Goal: Task Accomplishment & Management: Manage account settings

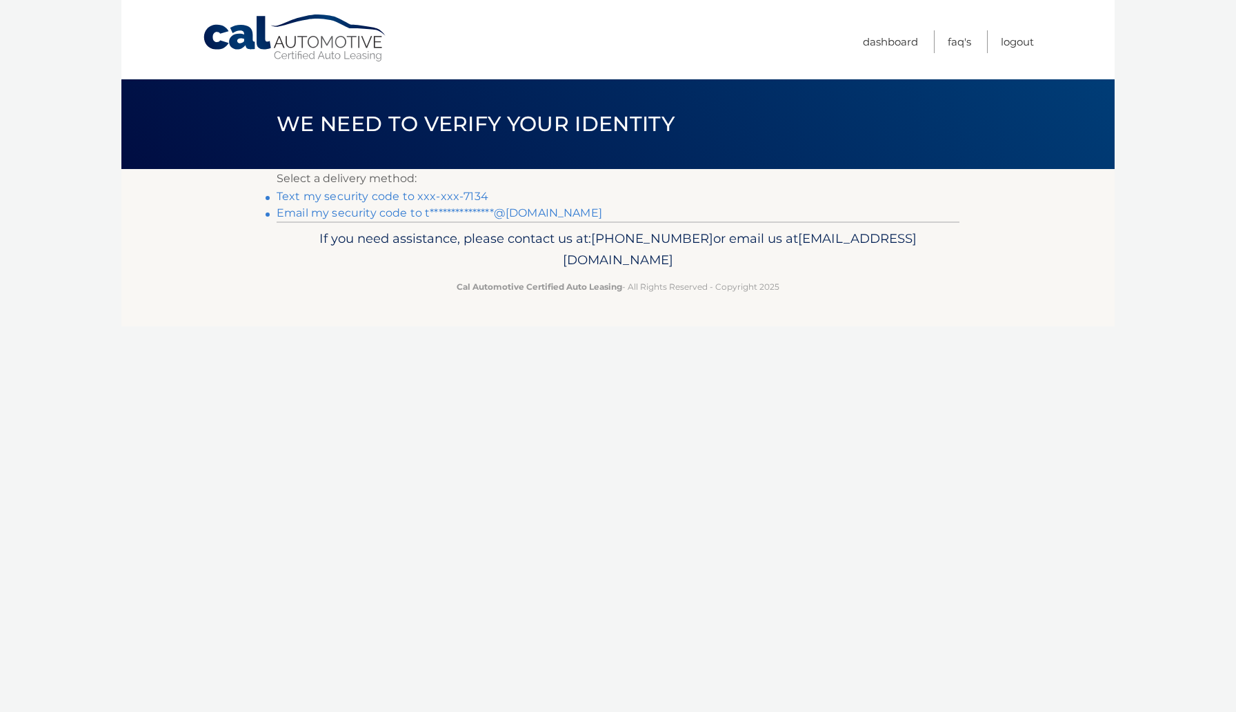
click at [384, 195] on link "Text my security code to xxx-xxx-7134" at bounding box center [383, 196] width 212 height 13
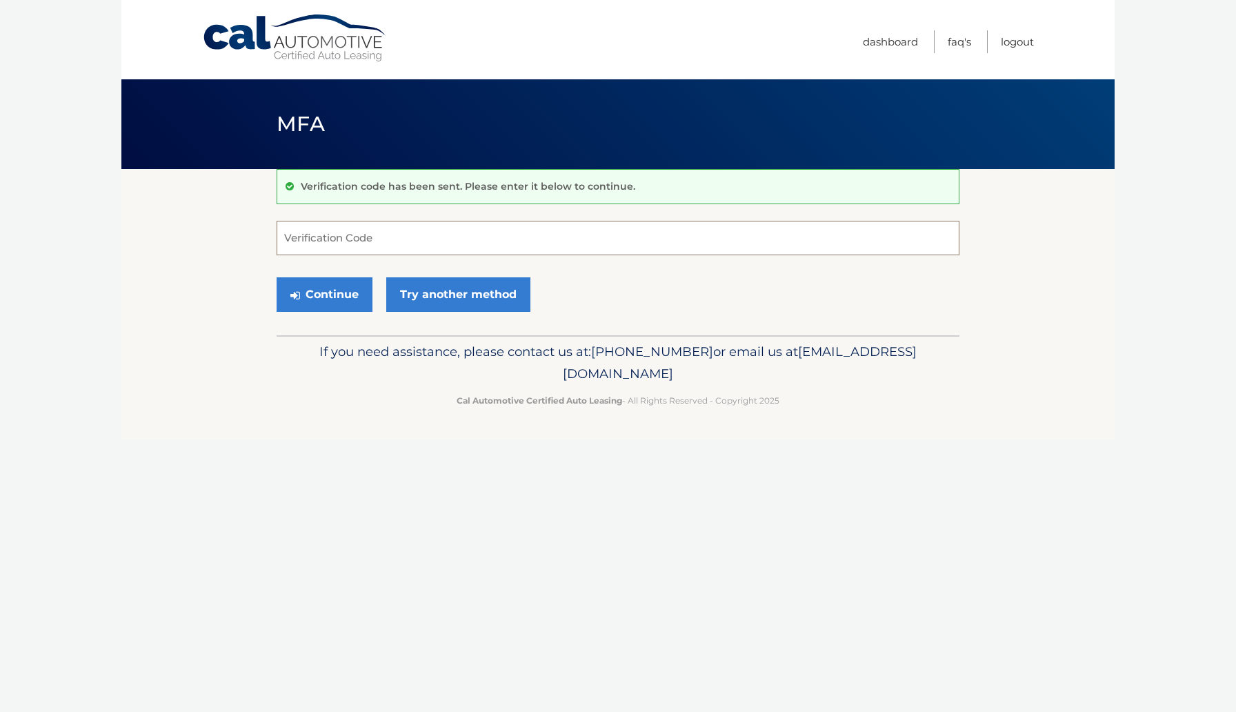
click at [358, 226] on input "Verification Code" at bounding box center [618, 238] width 683 height 34
type input "597887"
click at [334, 288] on button "Continue" at bounding box center [325, 294] width 96 height 34
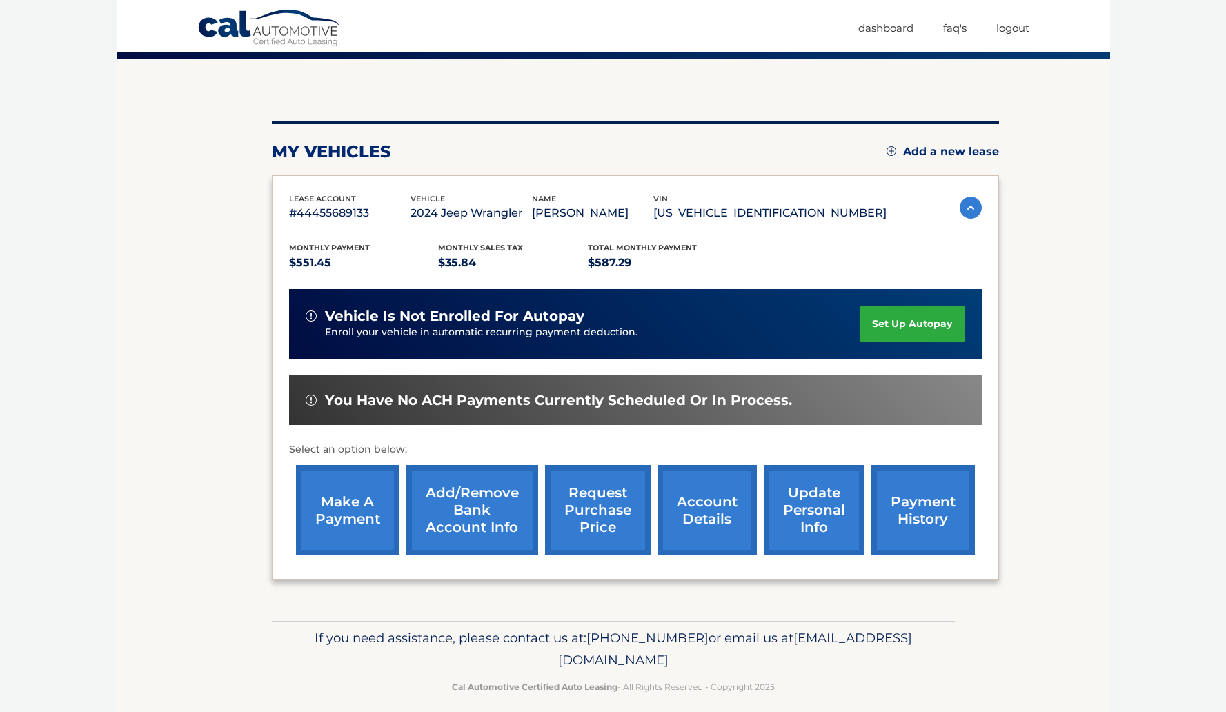
scroll to position [123, 0]
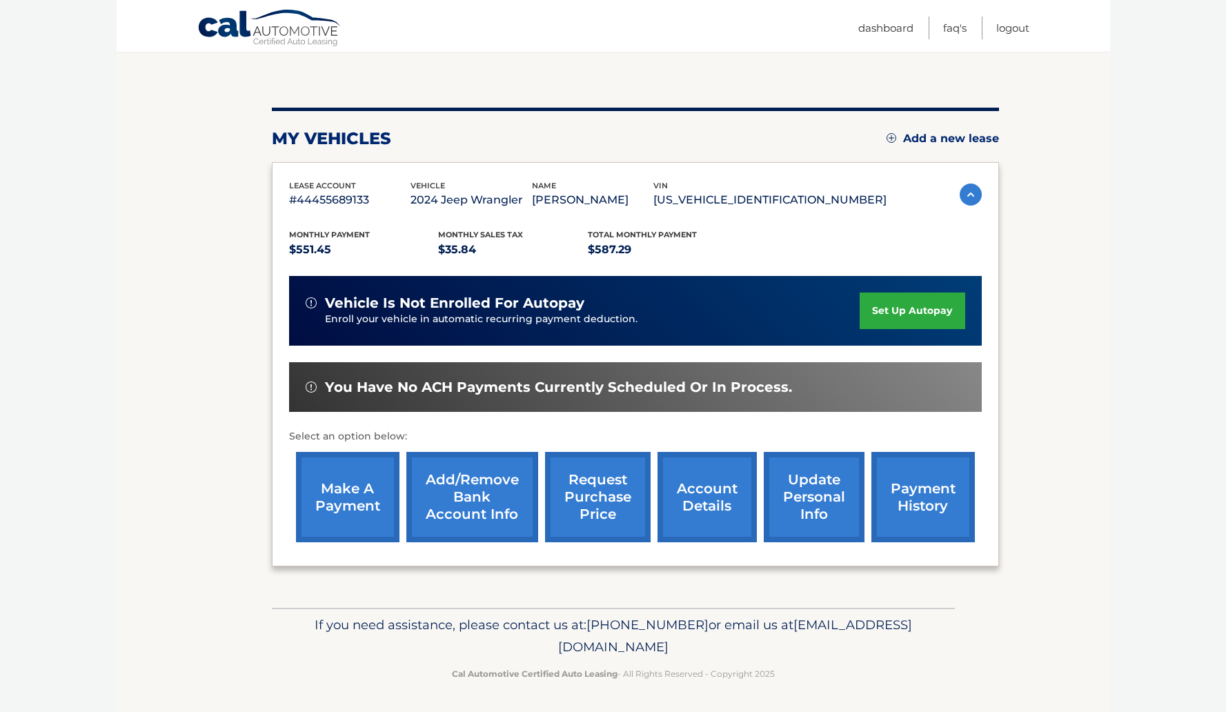
click at [375, 492] on link "make a payment" at bounding box center [347, 497] width 103 height 90
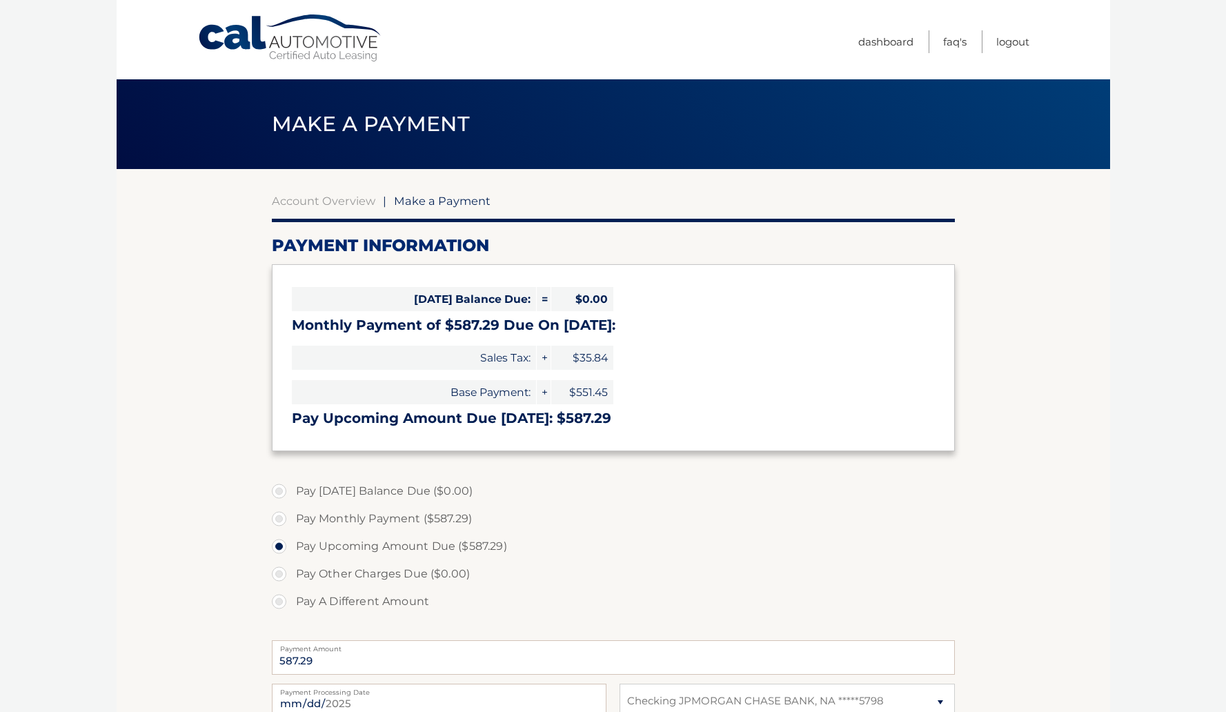
select select "ZGExN2E5NTctYmQ3ZS00MzMxLThmY2YtMDE3YjIzNzVjYTYz"
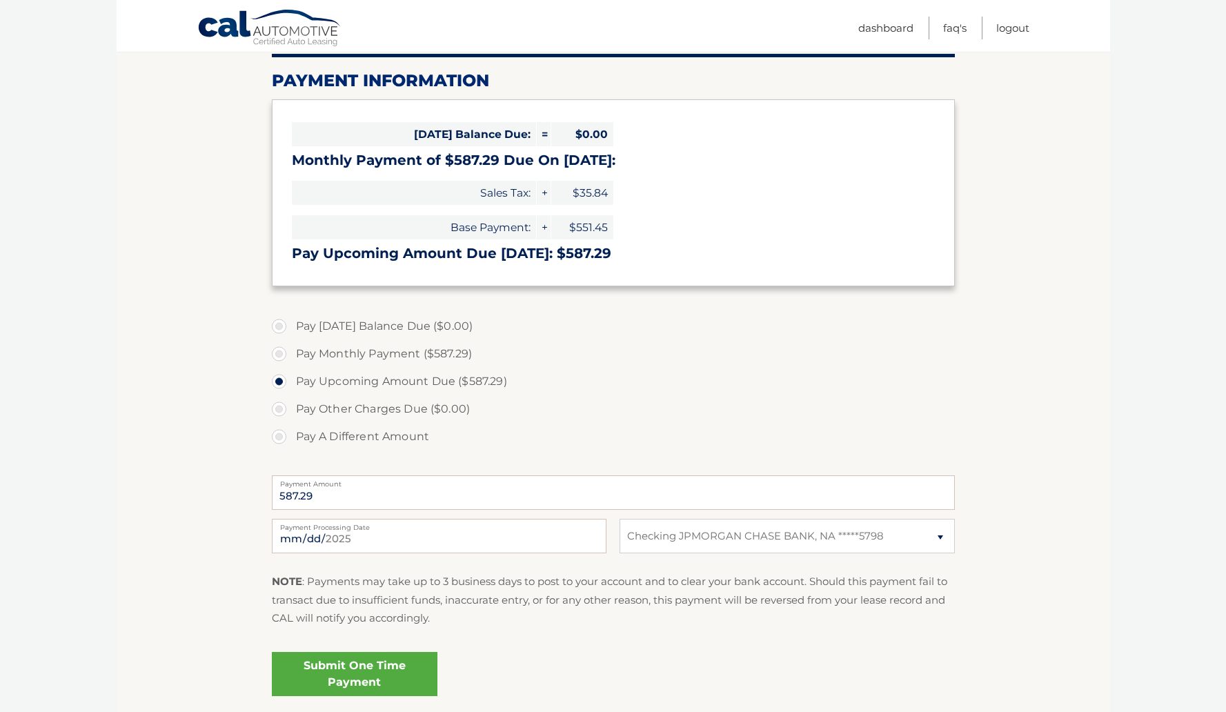
scroll to position [166, 0]
click at [941, 537] on select "Select Bank Account Checking JPMORGAN CHASE BANK, NA *****5798" at bounding box center [786, 535] width 335 height 34
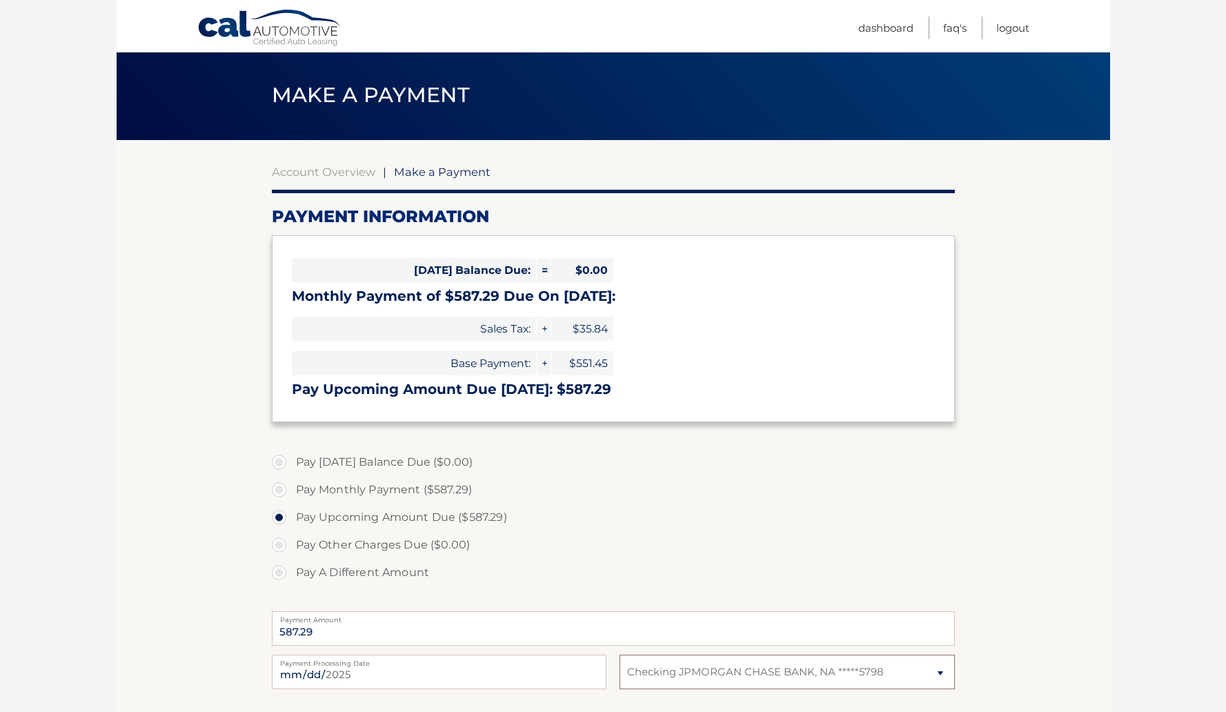
scroll to position [0, 0]
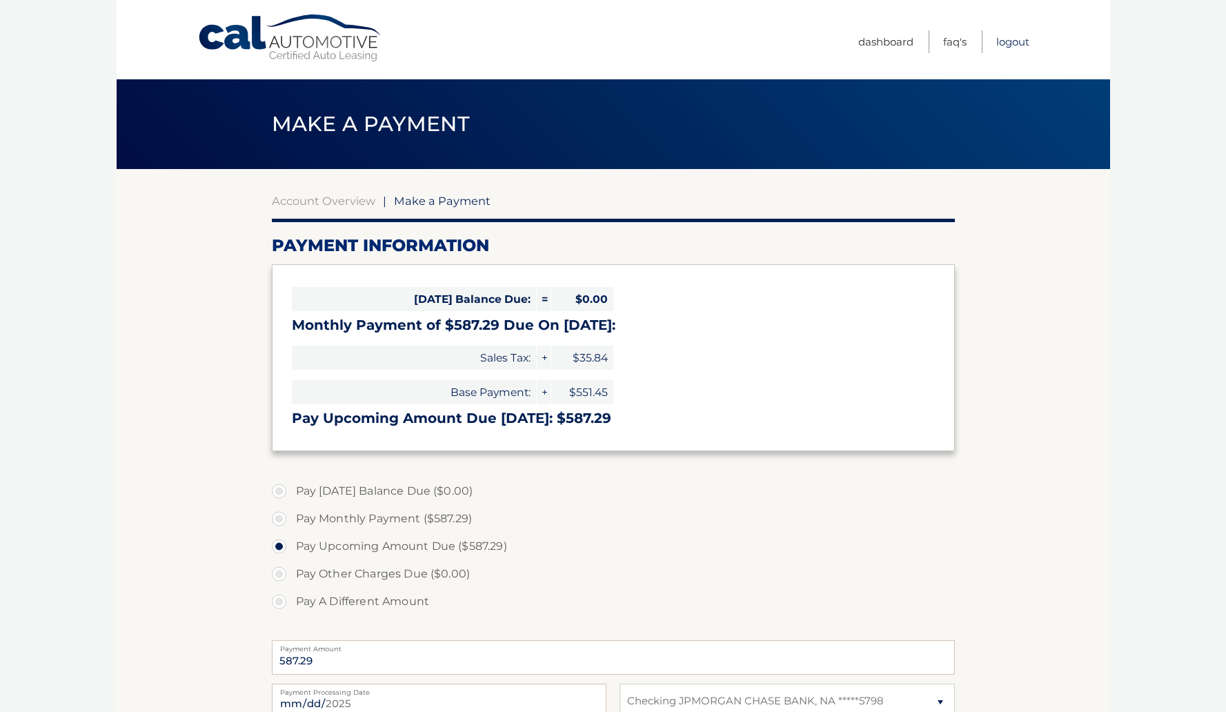
click at [1015, 39] on link "Logout" at bounding box center [1012, 41] width 33 height 23
